Goal: Task Accomplishment & Management: Use online tool/utility

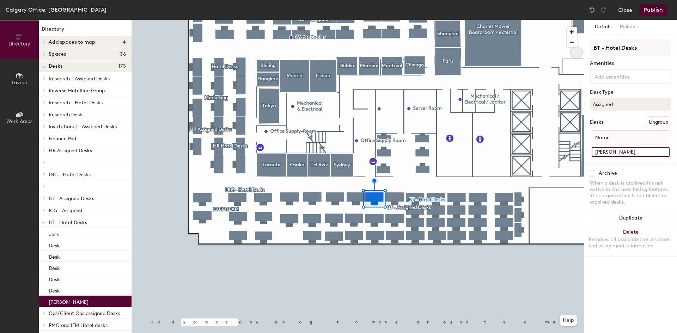
click at [644, 151] on input "[PERSON_NAME]" at bounding box center [631, 152] width 78 height 10
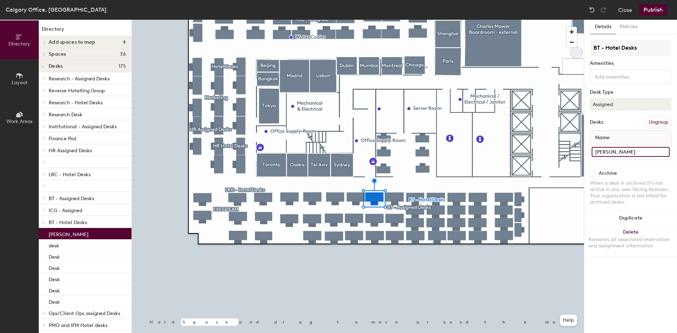
click at [523, 161] on div "Directory Layout Work Areas Directory Add spaces to map 4 Finance Breakout Room…" at bounding box center [338, 176] width 677 height 313
type input "[PERSON_NAME]"
click at [649, 8] on button "Publish" at bounding box center [653, 9] width 28 height 11
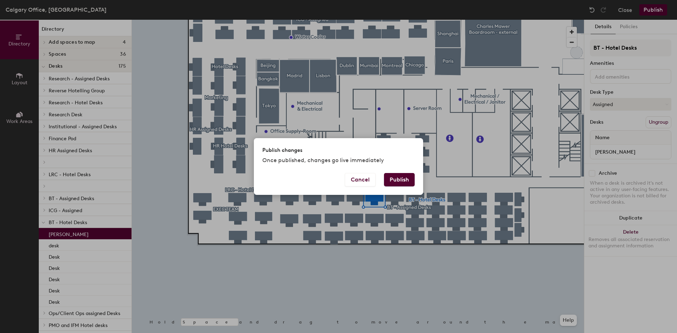
click at [395, 173] on div "Publish changes Once published, changes go live immediately" at bounding box center [338, 155] width 169 height 35
click at [399, 181] on button "Publish" at bounding box center [399, 179] width 31 height 13
